Goal: Transaction & Acquisition: Purchase product/service

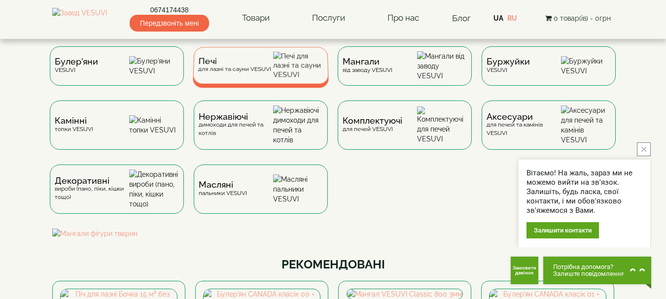
click at [252, 73] on div "Печі для лазні та сауни VESUVI" at bounding box center [234, 65] width 73 height 15
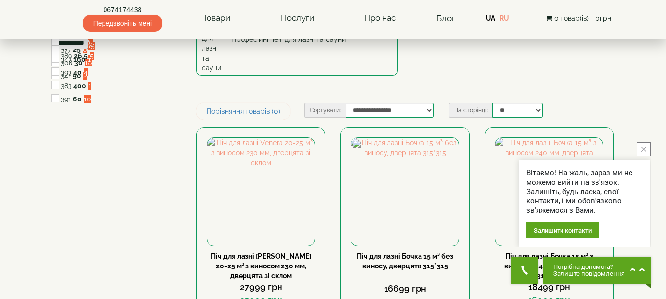
scroll to position [125, 0]
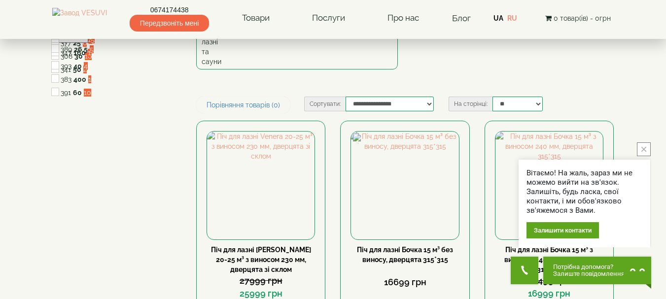
click at [643, 146] on button "close button" at bounding box center [644, 150] width 14 height 14
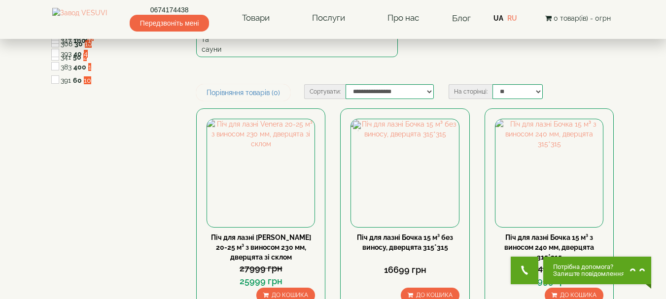
scroll to position [144, 0]
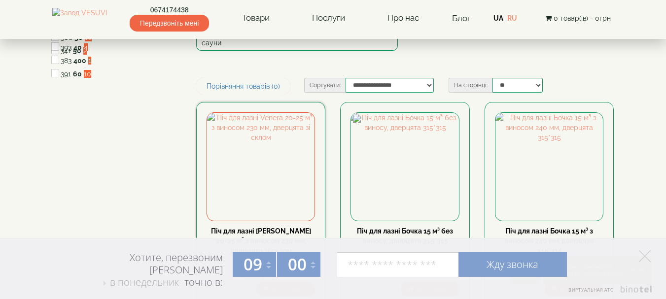
click at [255, 227] on link "Піч для лазні [PERSON_NAME] 20-25 м³ з виносом 230 мм, дверцята зі склом" at bounding box center [261, 241] width 100 height 28
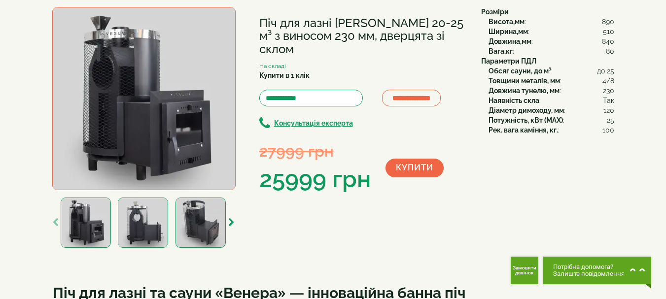
scroll to position [32, 0]
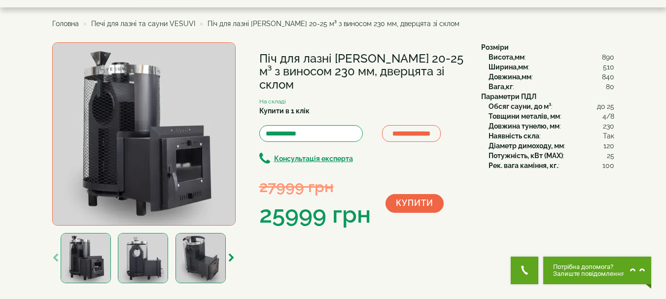
click at [139, 254] on img at bounding box center [143, 258] width 50 height 50
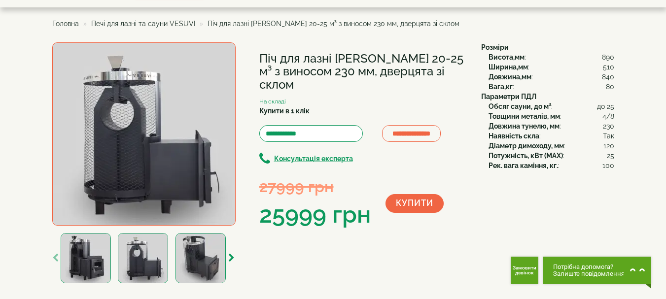
click at [195, 262] on img at bounding box center [201, 258] width 50 height 50
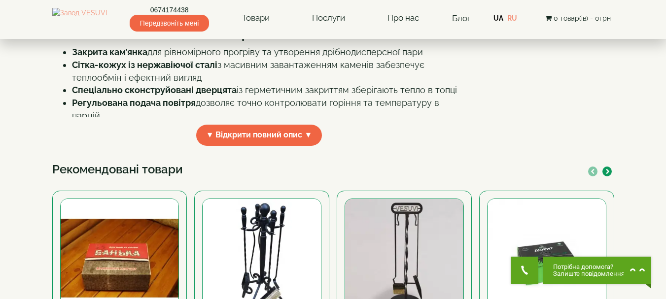
scroll to position [357, 0]
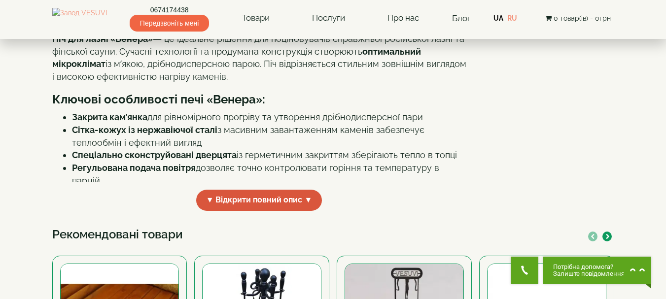
click at [286, 209] on span "▼ Відкрити повний опис ▼" at bounding box center [259, 200] width 126 height 21
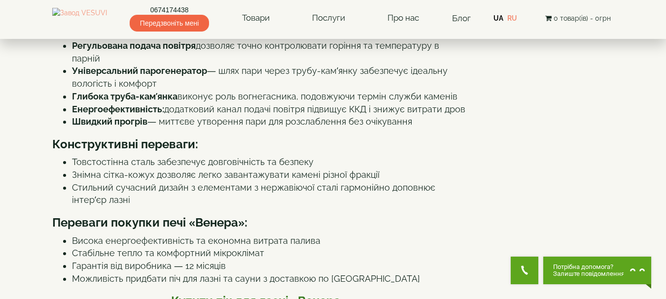
scroll to position [510, 0]
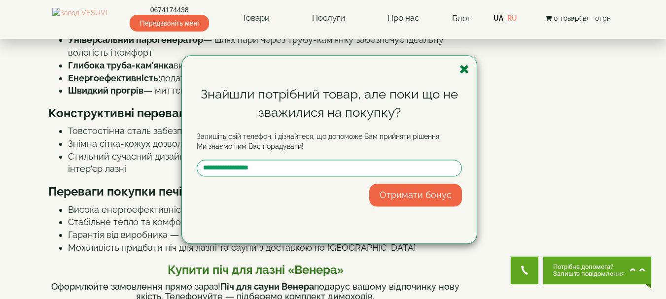
click at [464, 70] on icon "button" at bounding box center [465, 69] width 10 height 12
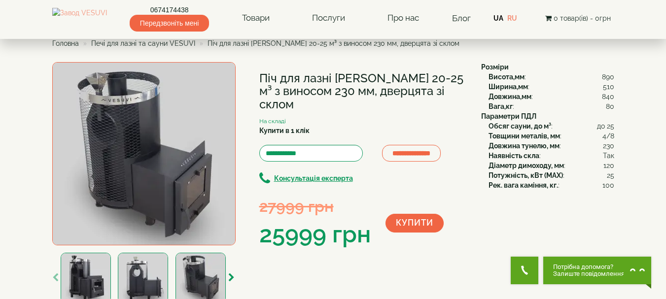
scroll to position [0, 0]
